Goal: Navigation & Orientation: Go to known website

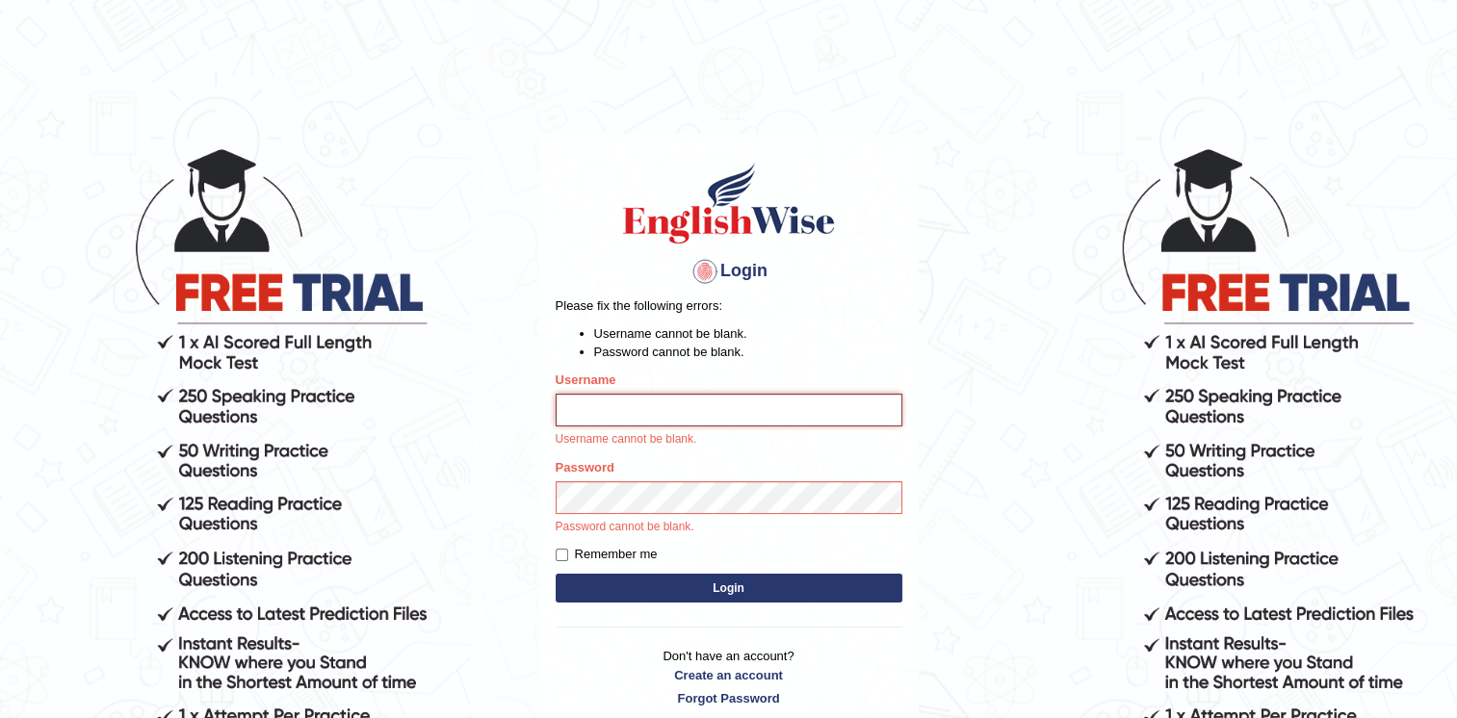
type input "Fatimasaif"
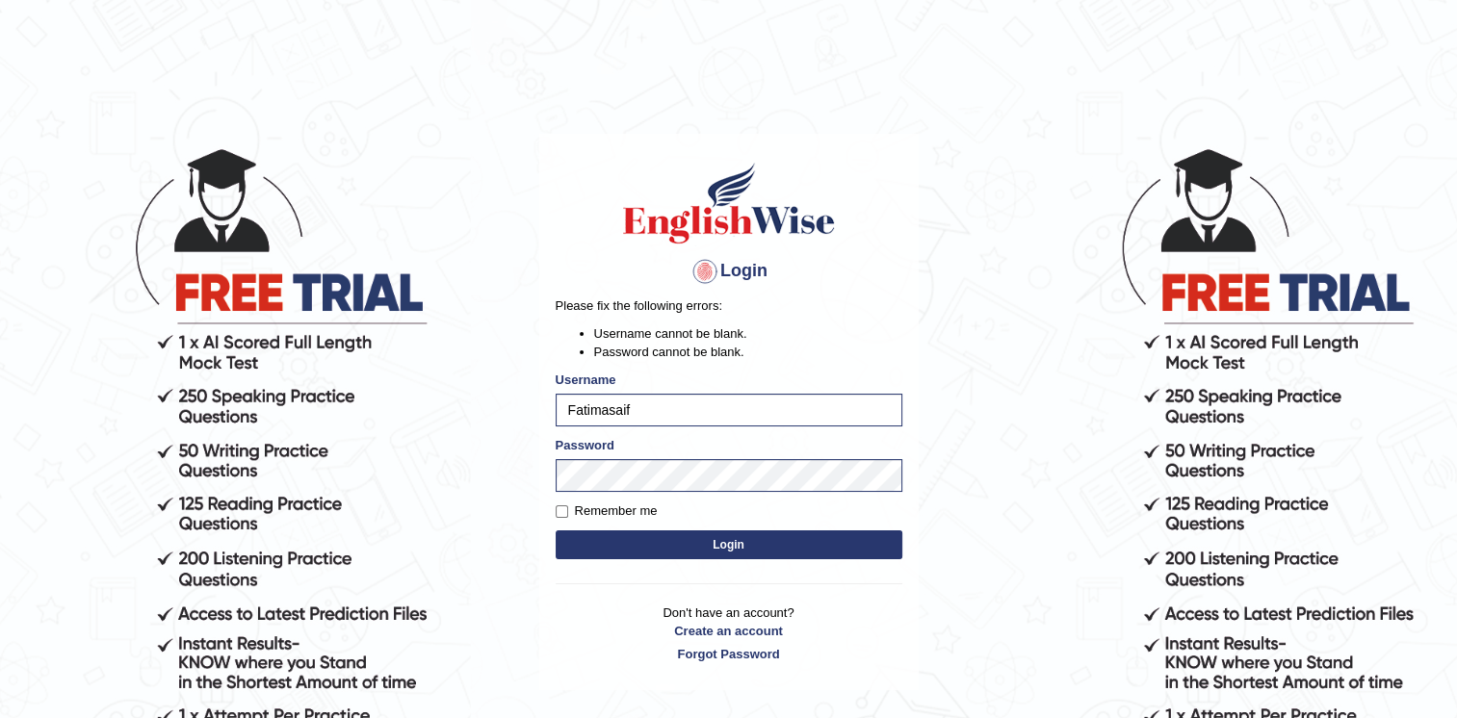
click at [647, 545] on button "Login" at bounding box center [729, 545] width 347 height 29
